Goal: Find contact information

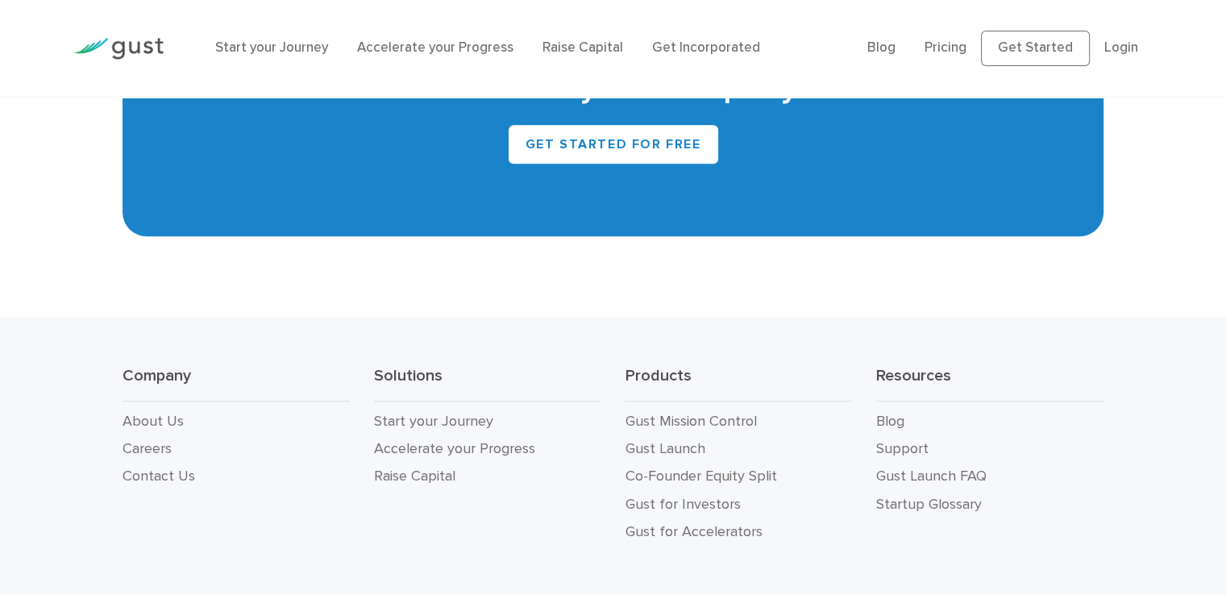
scroll to position [7468, 0]
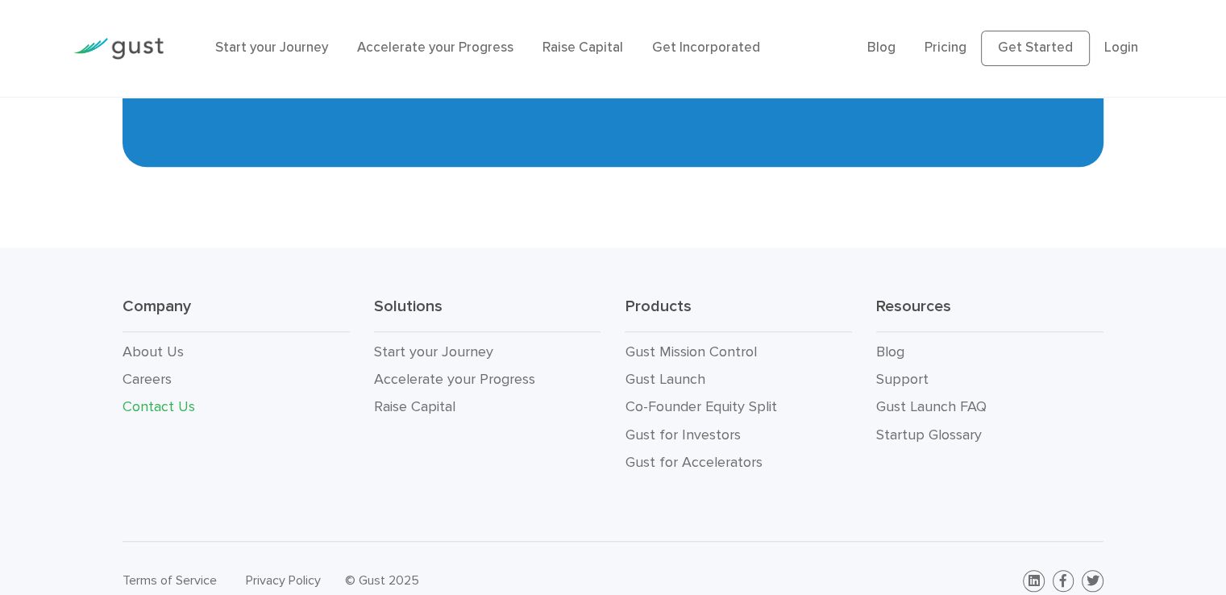
click at [162, 398] on link "Contact Us" at bounding box center [159, 406] width 73 height 17
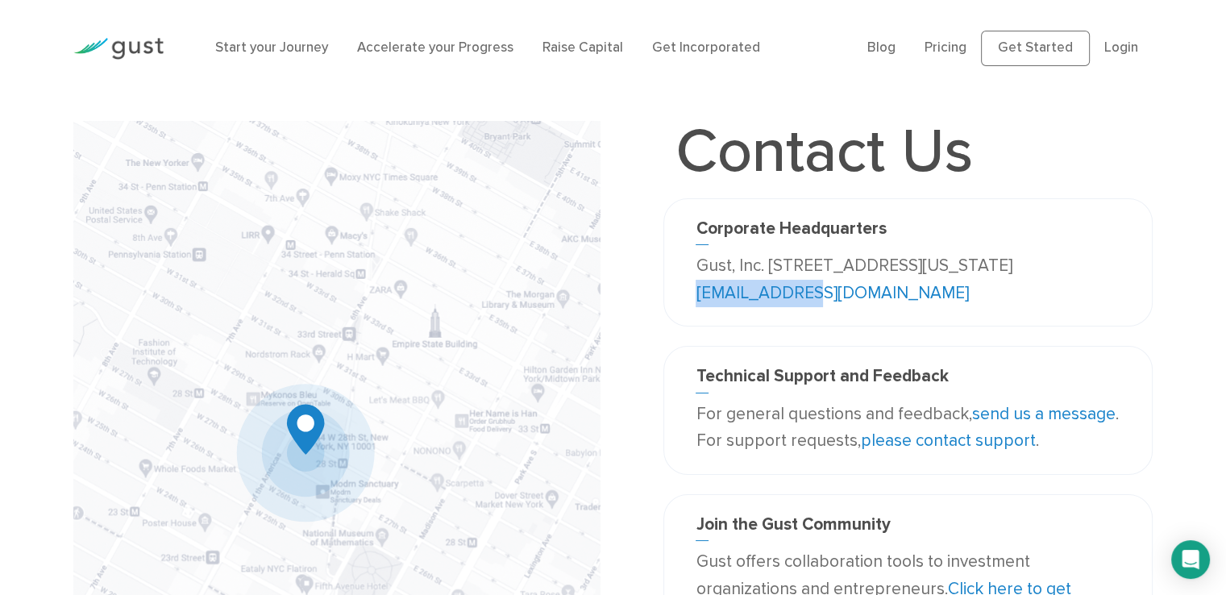
drag, startPoint x: 910, startPoint y: 301, endPoint x: 780, endPoint y: 296, distance: 129.9
click at [780, 296] on p "Gust, Inc. [STREET_ADDRESS][US_STATE] [EMAIL_ADDRESS][DOMAIN_NAME]" at bounding box center [908, 279] width 424 height 54
copy link "[EMAIL_ADDRESS][DOMAIN_NAME]"
